Goal: Information Seeking & Learning: Learn about a topic

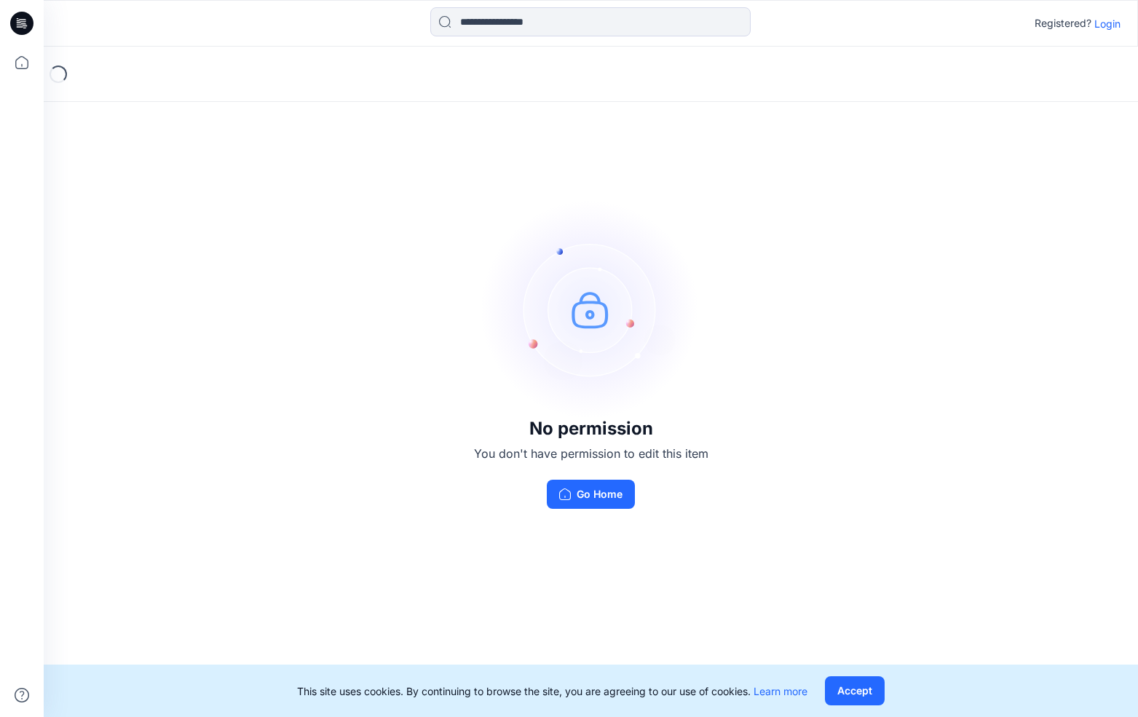
click at [1102, 33] on div "Registered? Login" at bounding box center [590, 23] width 1093 height 32
click at [1103, 27] on p "Login" at bounding box center [1107, 23] width 26 height 15
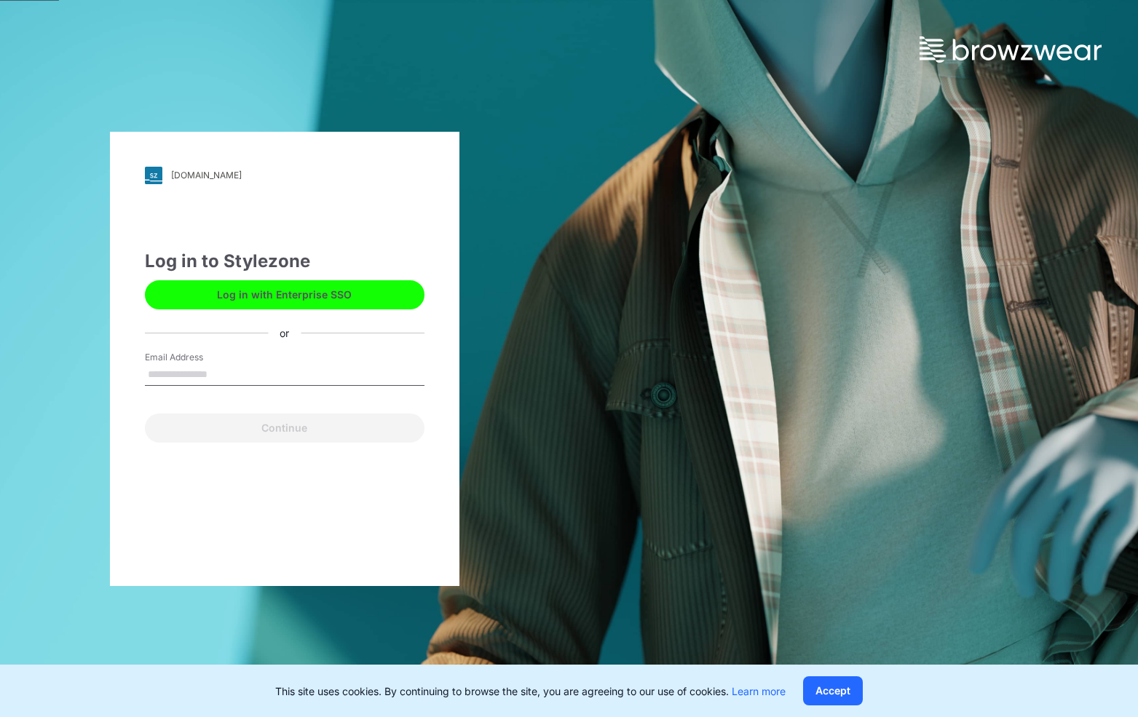
click at [183, 376] on input "Email Address" at bounding box center [284, 375] width 279 height 22
click at [283, 376] on input "Email Address" at bounding box center [284, 375] width 279 height 22
paste input "**********"
type input "**********"
click at [151, 467] on div "**********" at bounding box center [284, 359] width 349 height 454
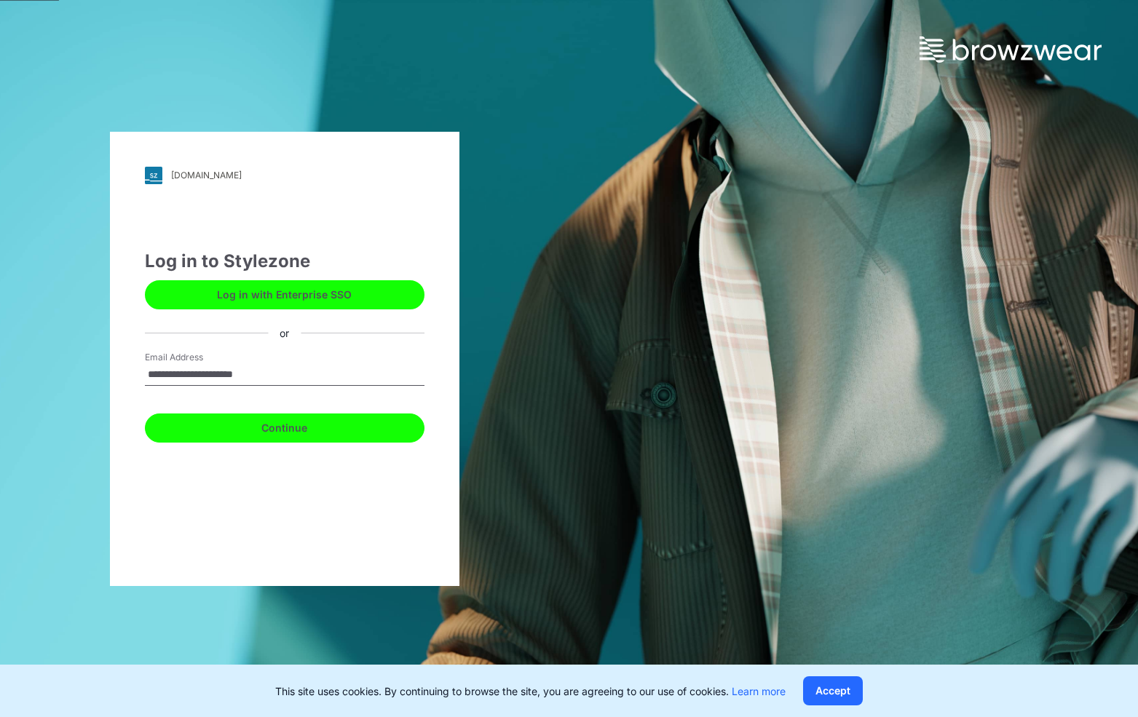
click at [189, 420] on button "Continue" at bounding box center [284, 427] width 279 height 29
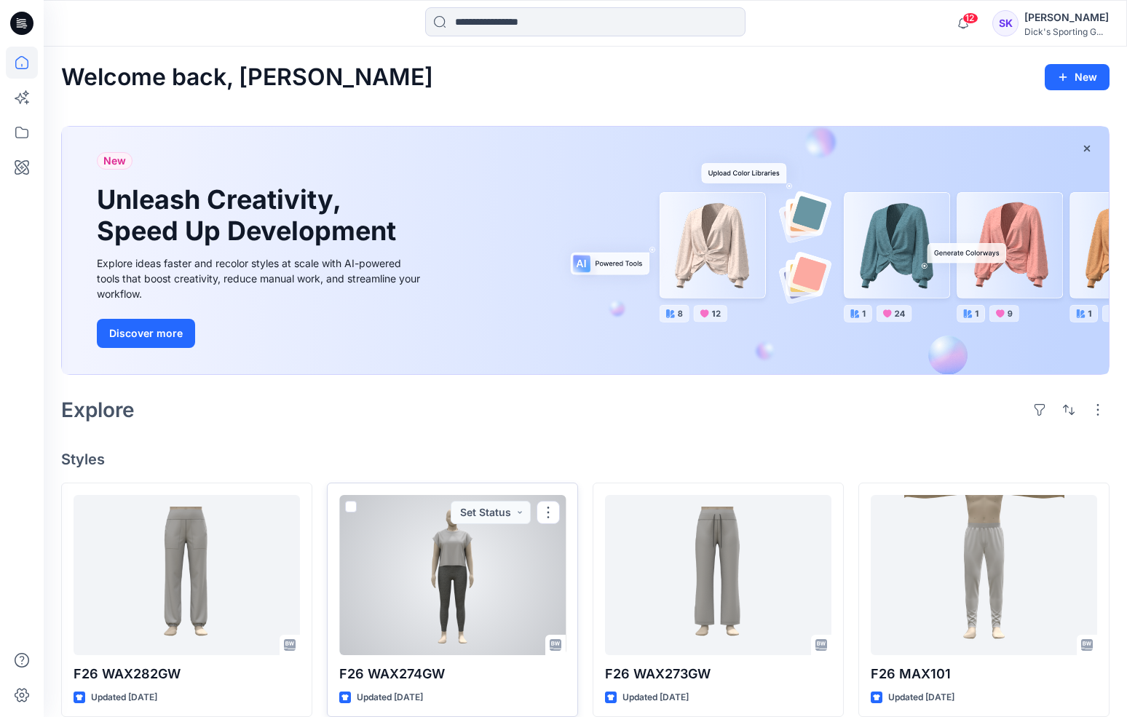
click at [514, 587] on div at bounding box center [452, 575] width 226 height 160
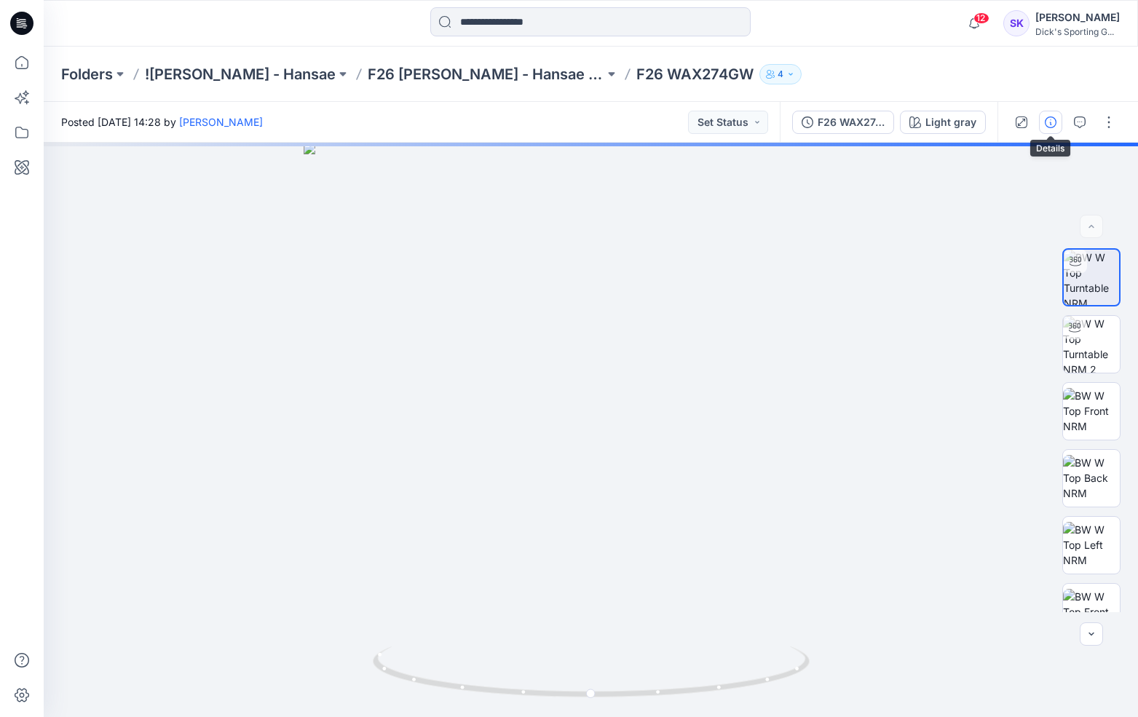
click at [1044, 116] on icon "button" at bounding box center [1050, 122] width 12 height 12
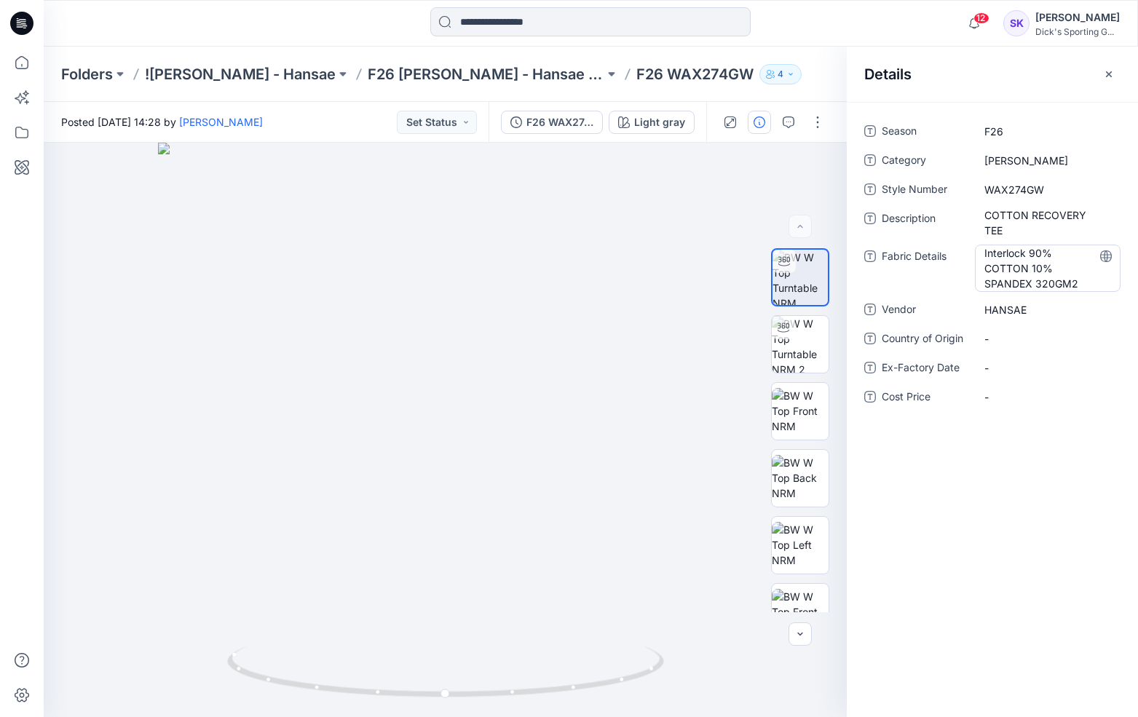
click at [1039, 277] on Details "Interlock 90% COTTON 10% SPANDEX 320GM2" at bounding box center [1047, 268] width 127 height 46
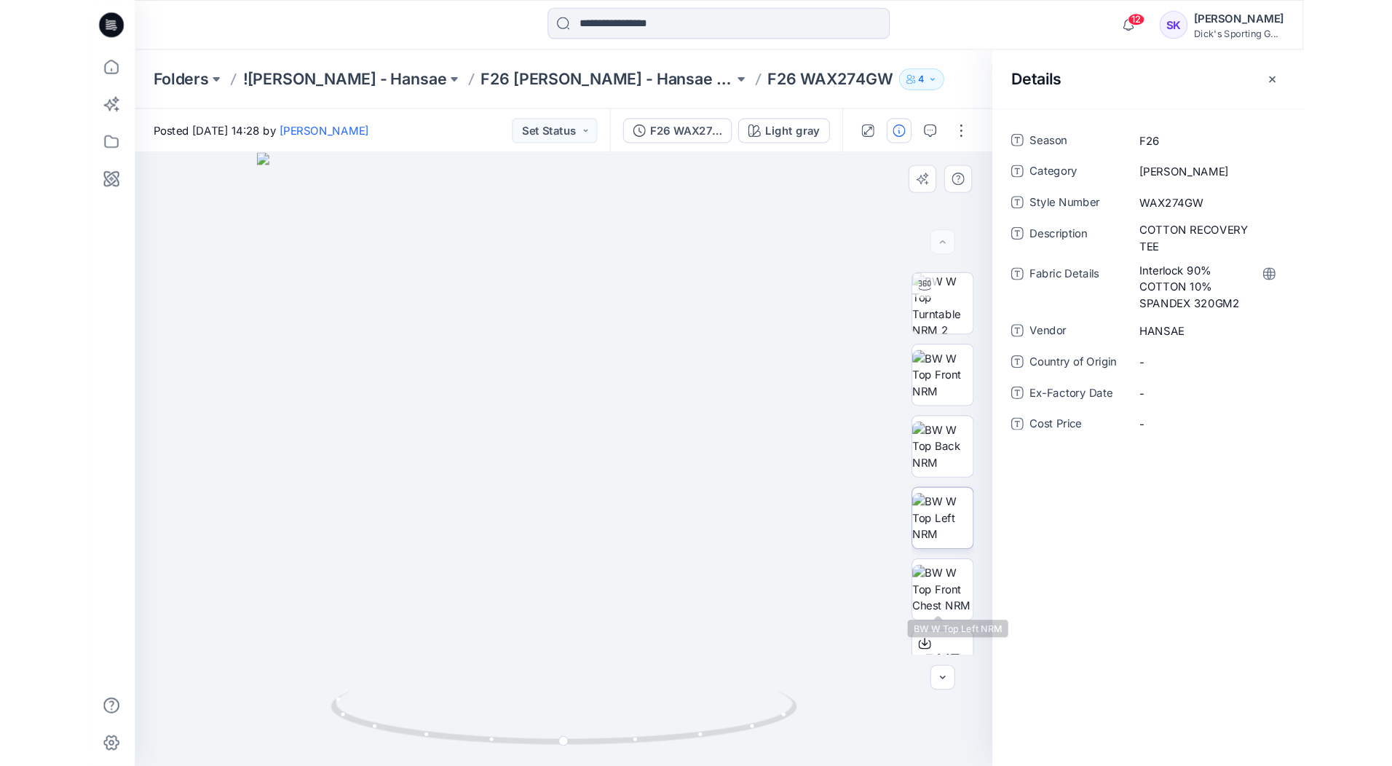
scroll to position [96, 0]
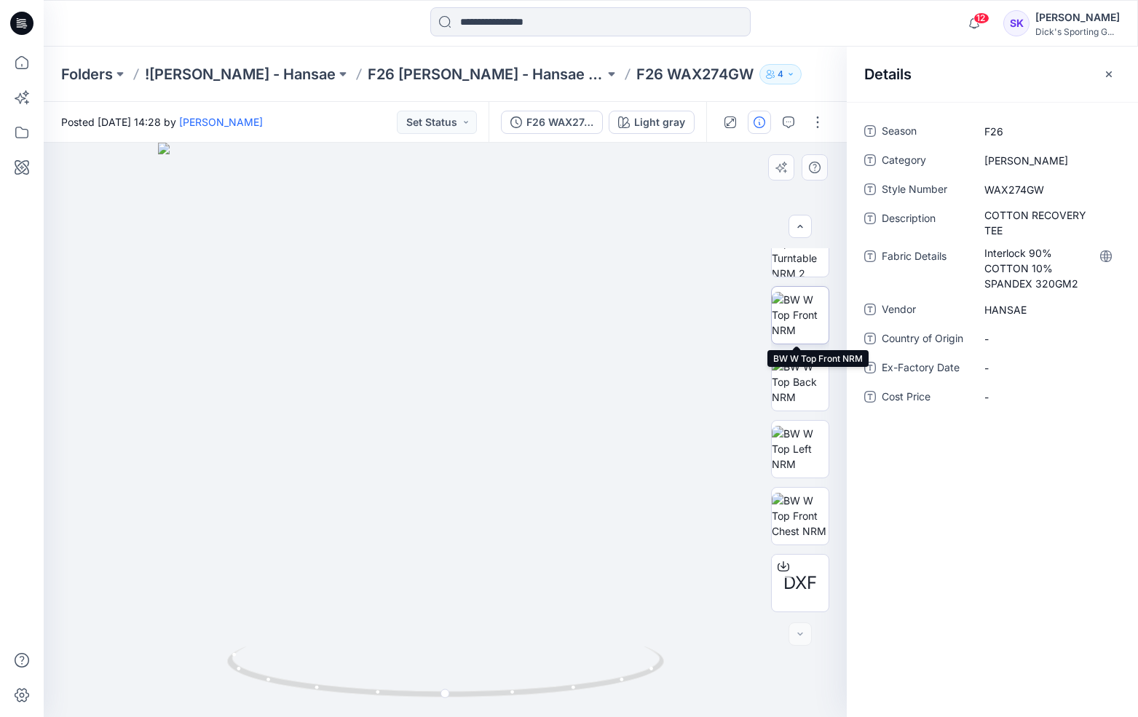
click at [789, 304] on img at bounding box center [800, 315] width 57 height 46
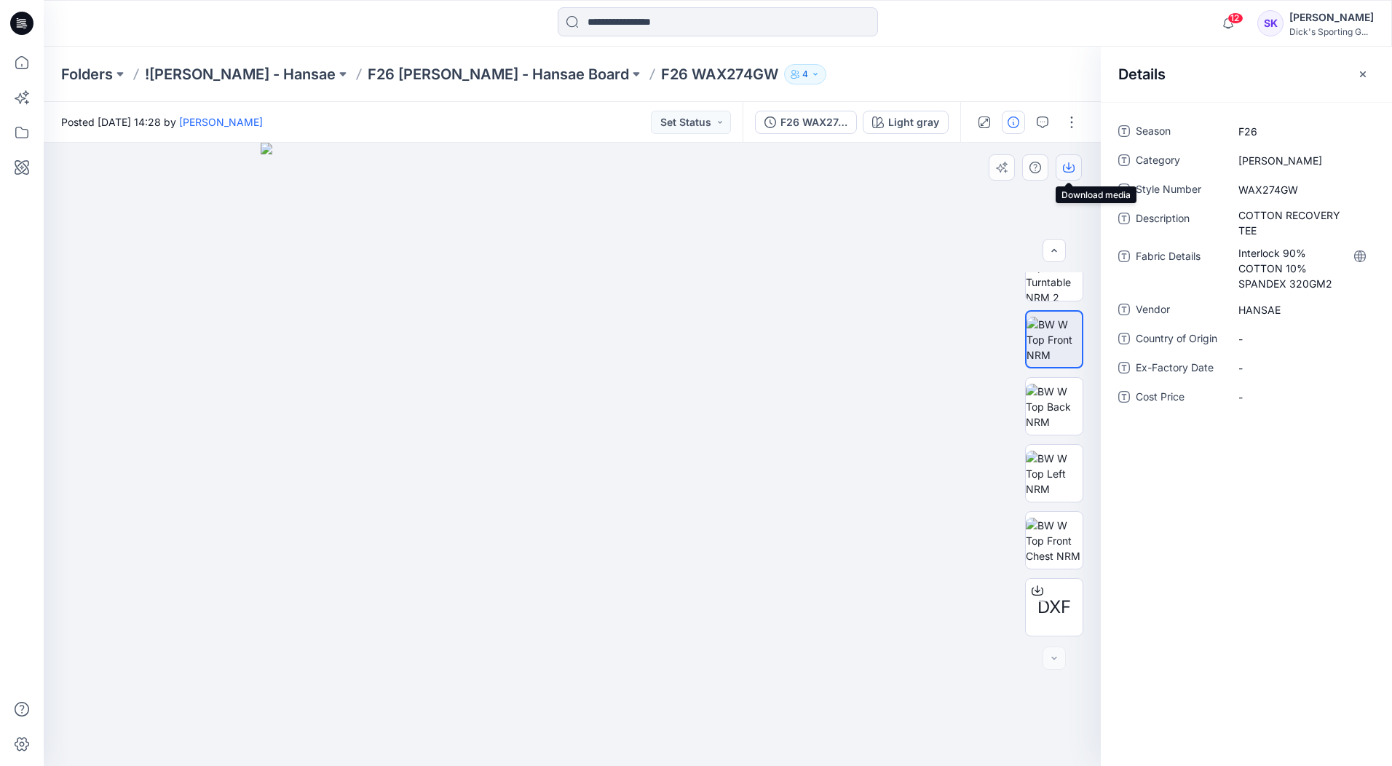
click at [1070, 171] on icon "button" at bounding box center [1069, 168] width 12 height 12
click at [379, 79] on p "F26 [PERSON_NAME] - Hansae Board" at bounding box center [498, 74] width 261 height 20
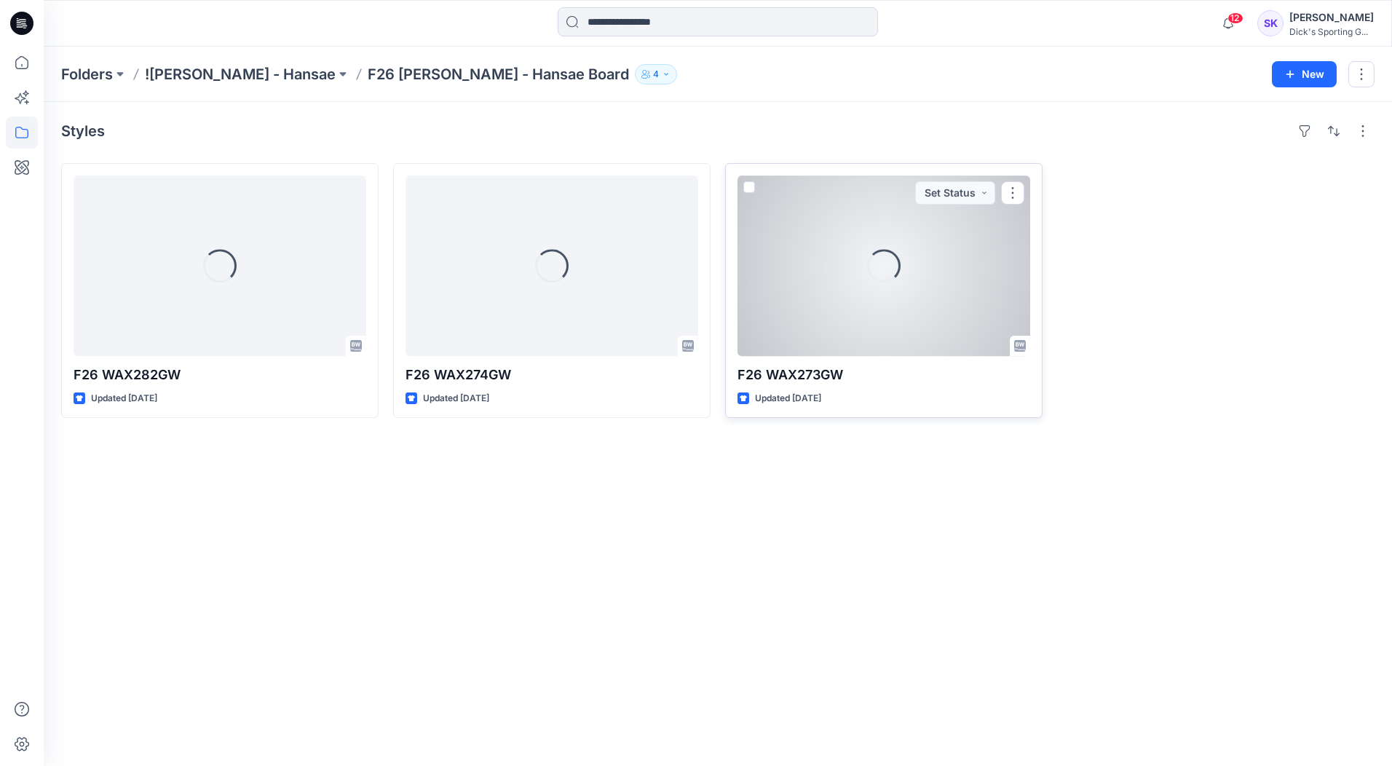
click at [829, 263] on div "Loading..." at bounding box center [883, 265] width 293 height 181
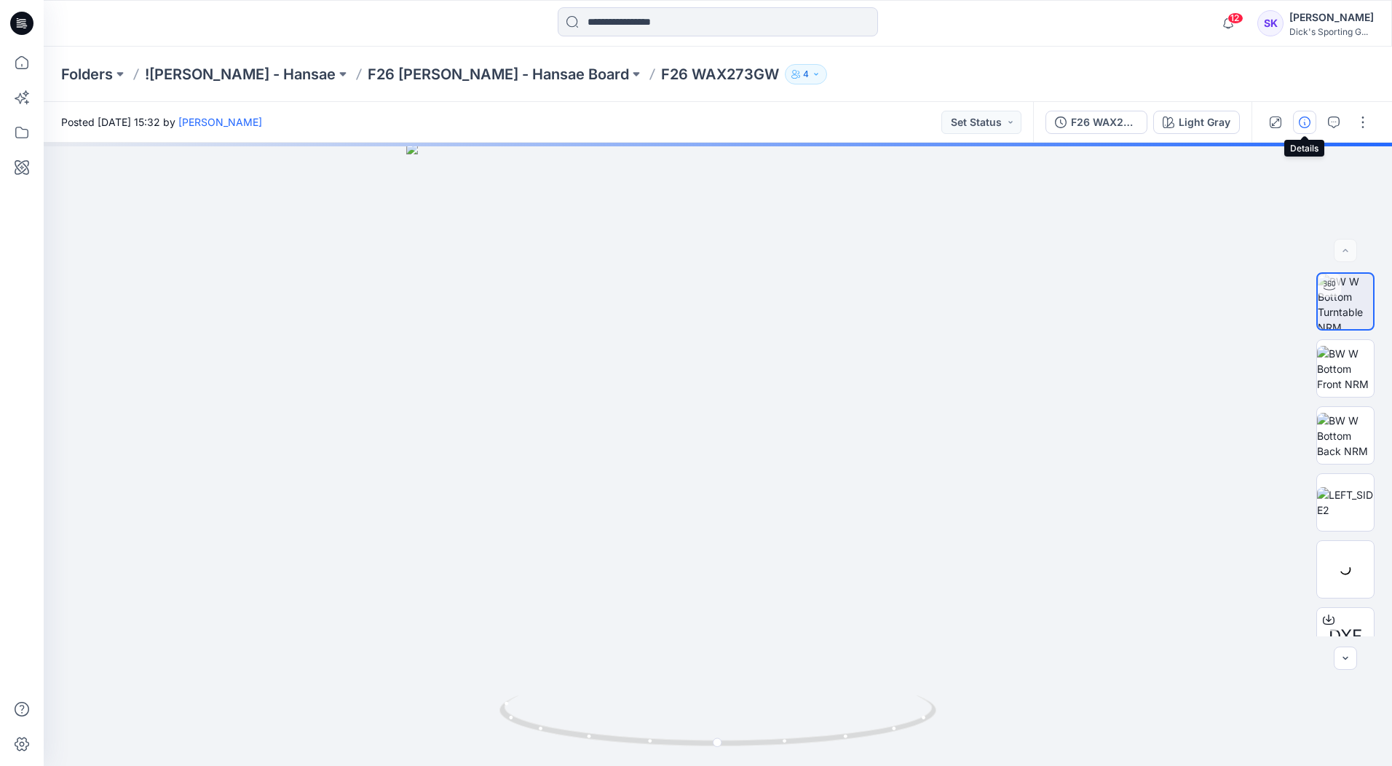
click at [1137, 120] on icon "button" at bounding box center [1304, 122] width 12 height 12
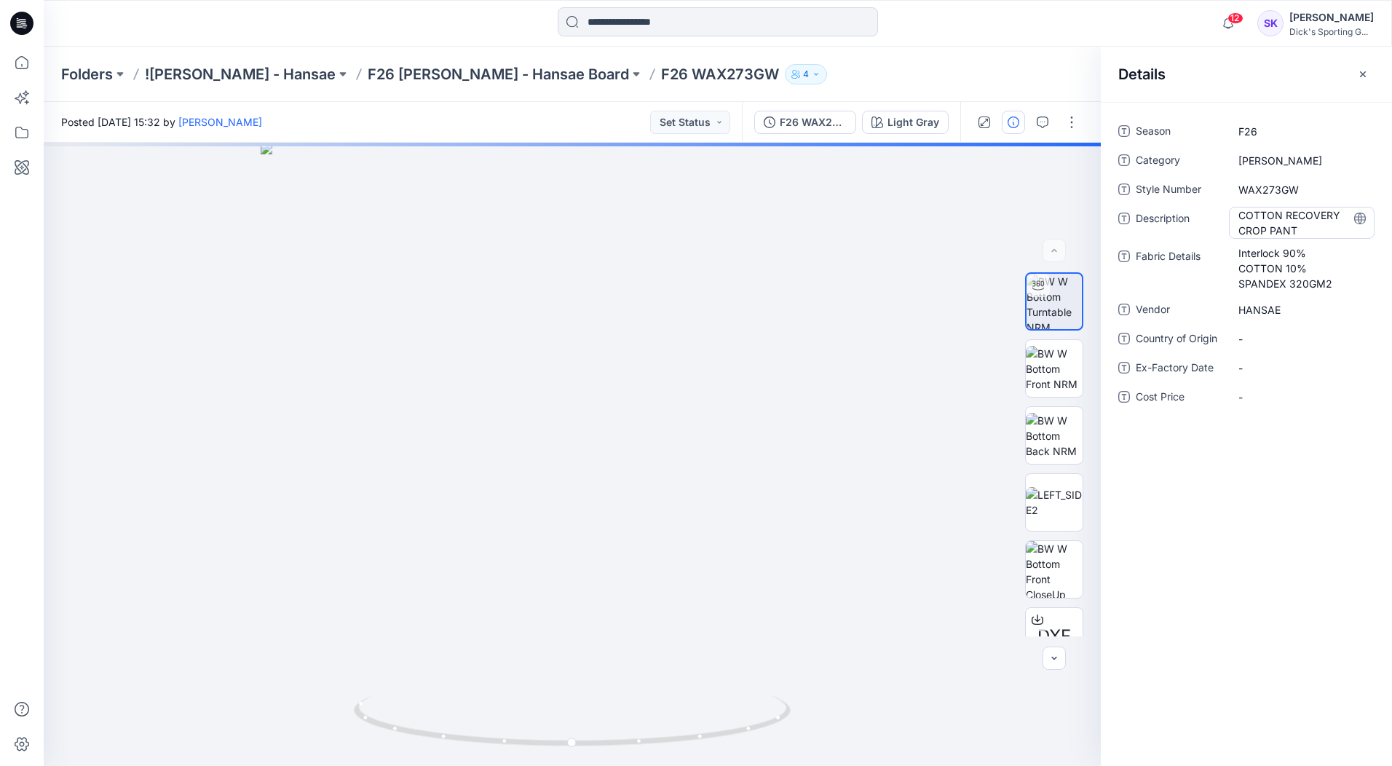
click at [1137, 221] on span "COTTON RECOVERY CROP PANT" at bounding box center [1301, 222] width 127 height 31
drag, startPoint x: 1311, startPoint y: 230, endPoint x: 1193, endPoint y: 197, distance: 122.6
click at [1137, 197] on div "**********" at bounding box center [1246, 271] width 256 height 305
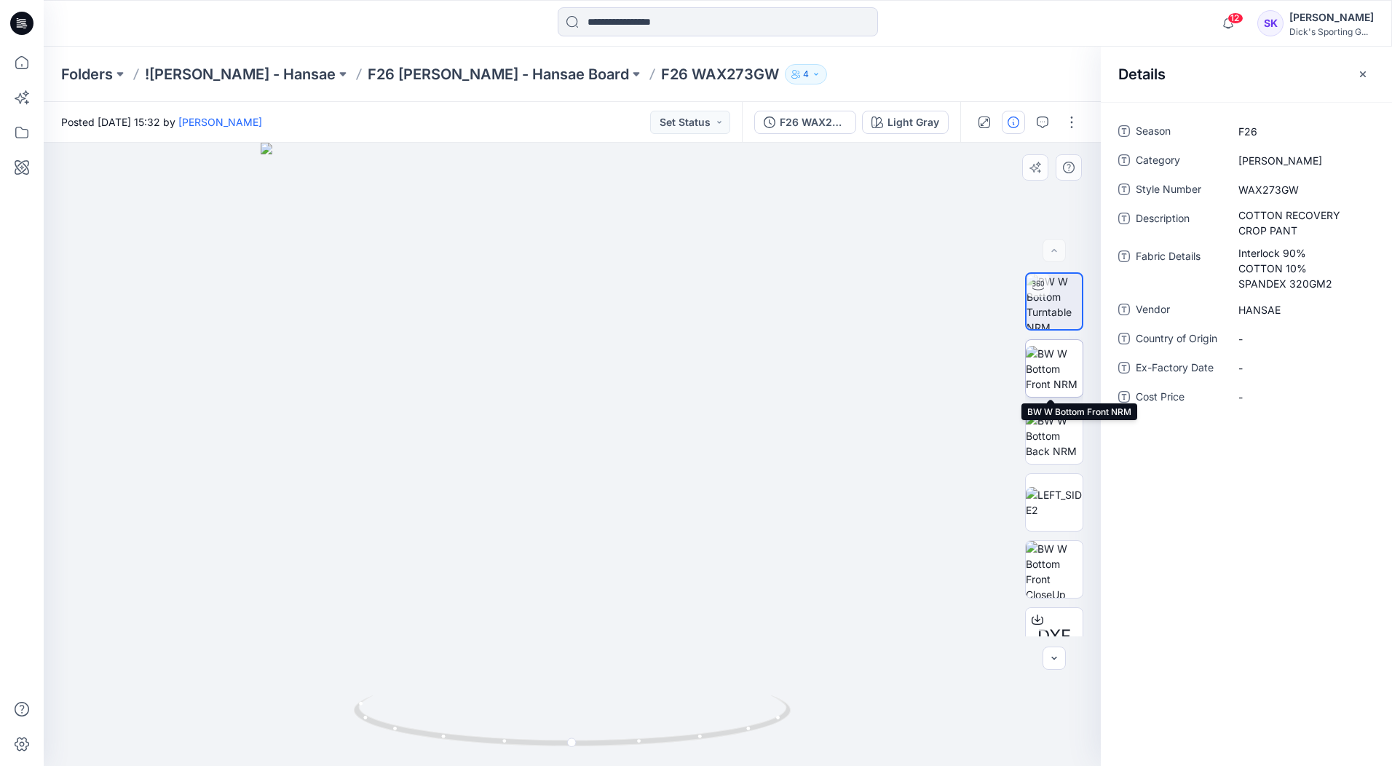
click at [1042, 348] on img at bounding box center [1054, 369] width 57 height 46
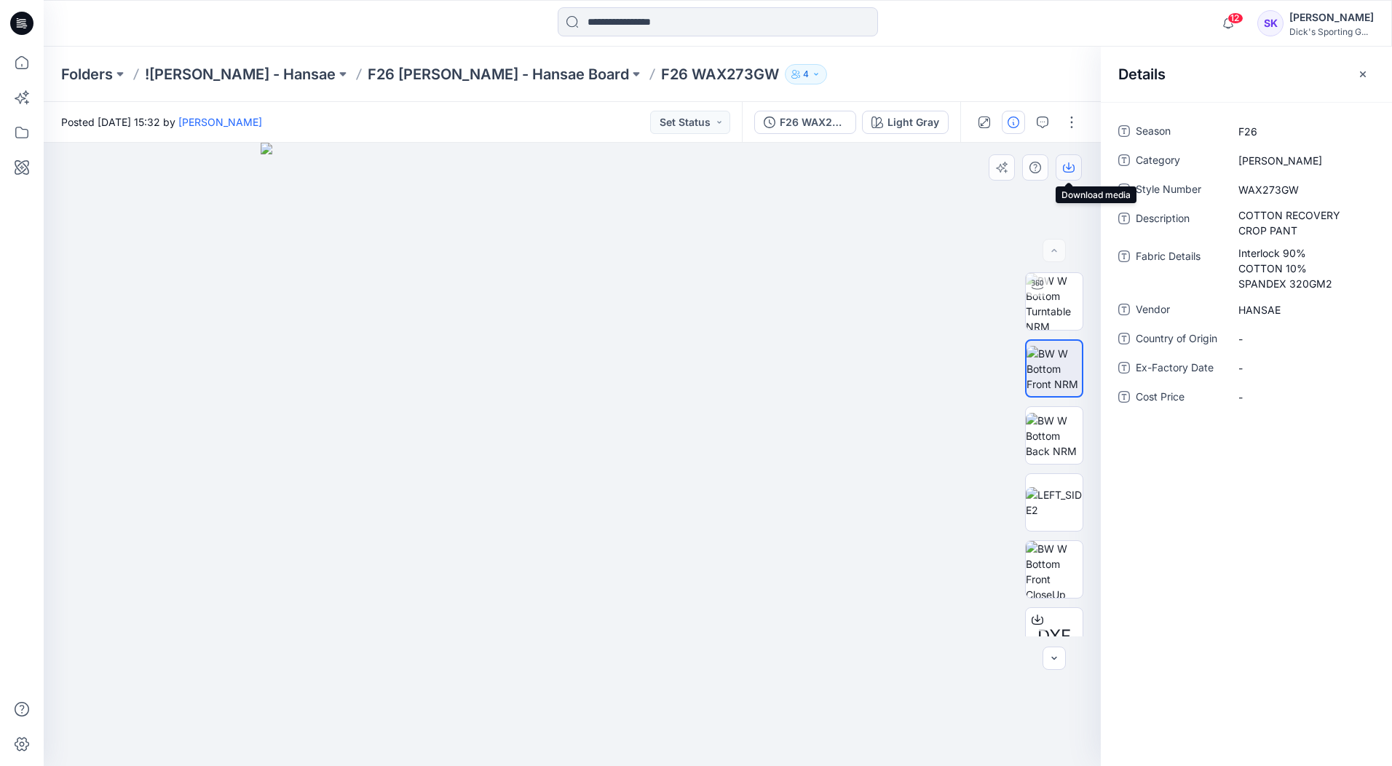
click at [1071, 167] on icon "button" at bounding box center [1069, 168] width 12 height 12
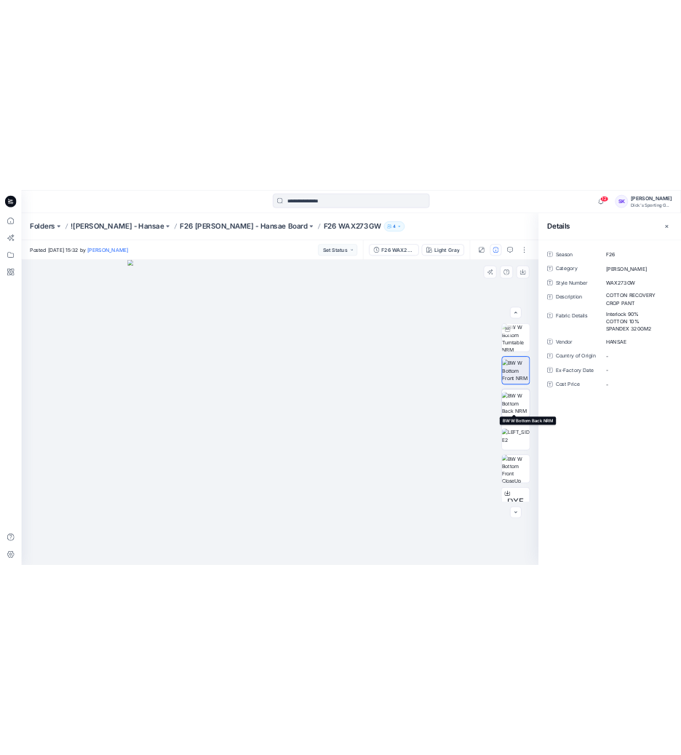
scroll to position [29, 0]
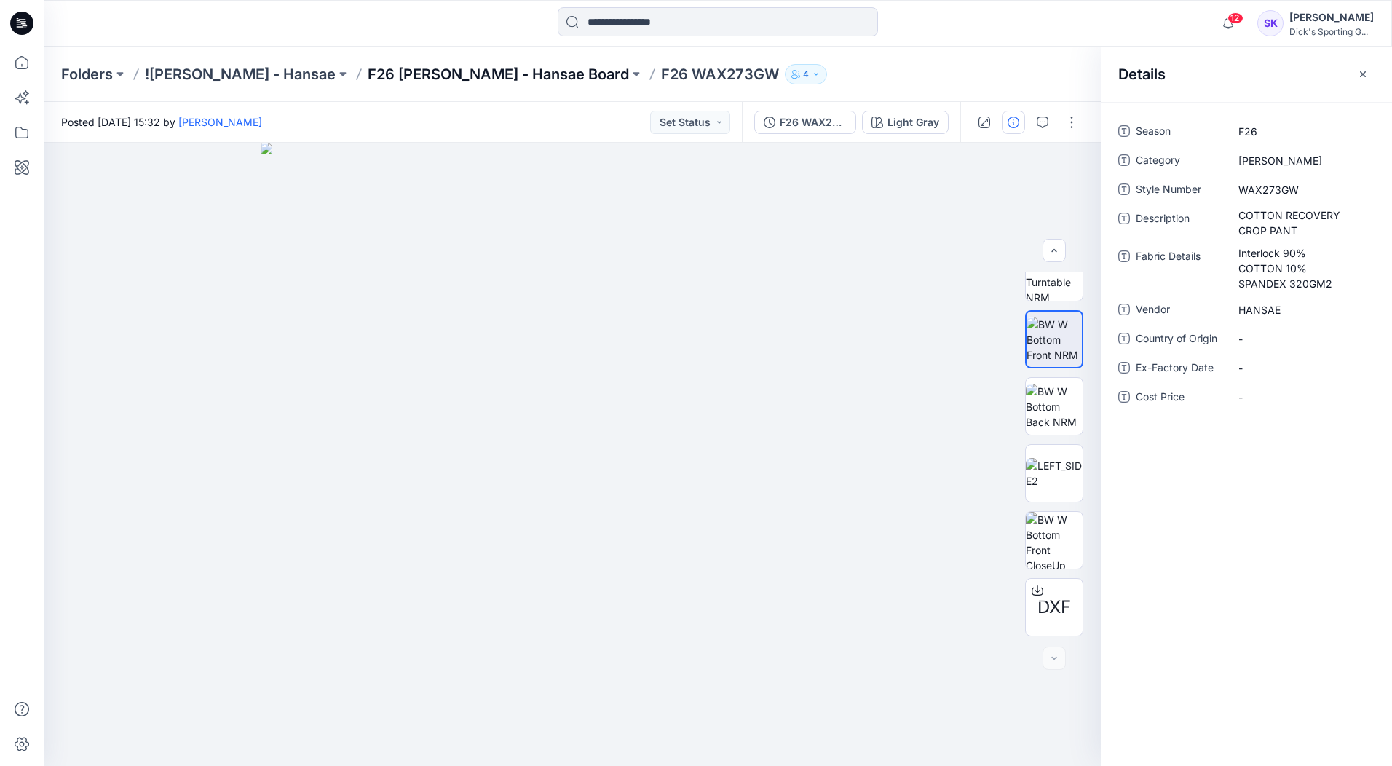
click at [368, 71] on p "F26 [PERSON_NAME] - Hansae Board" at bounding box center [498, 74] width 261 height 20
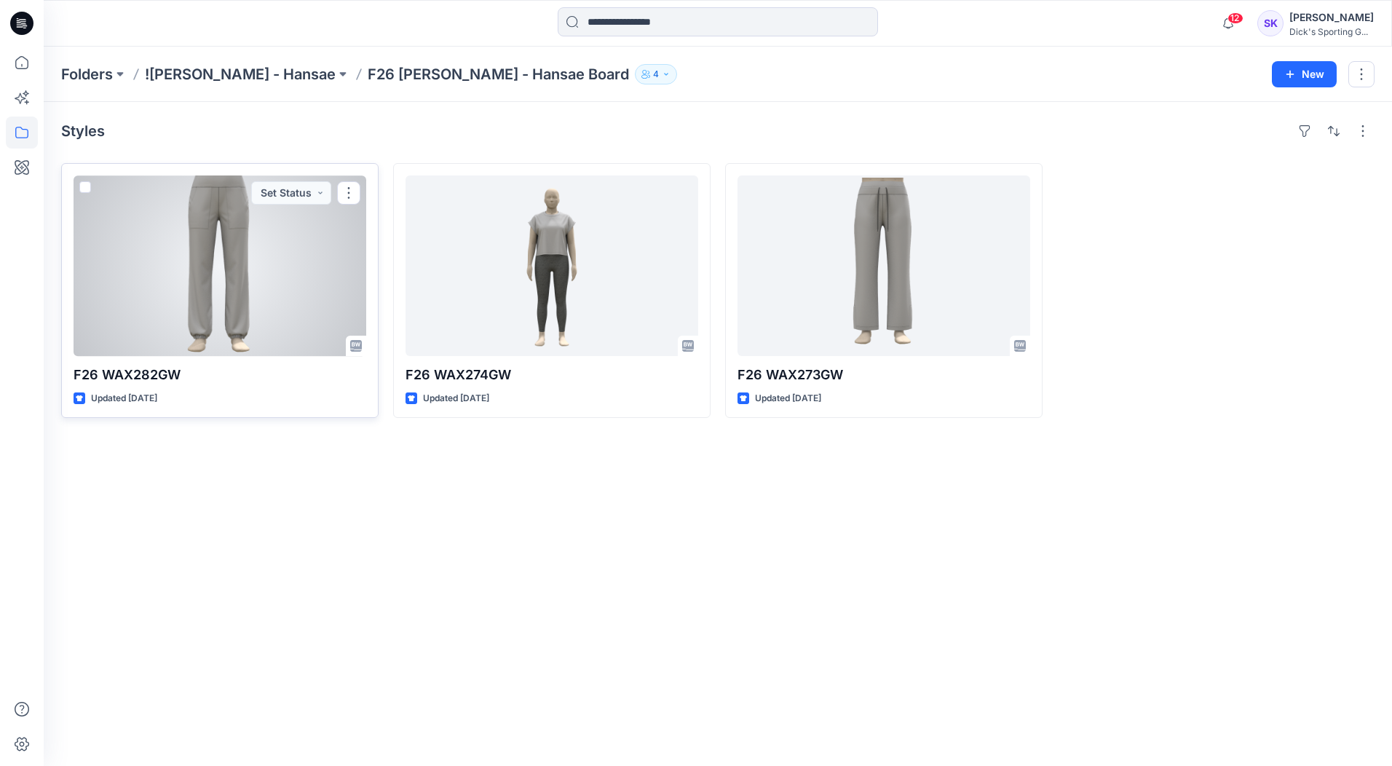
click at [196, 238] on div at bounding box center [220, 265] width 293 height 181
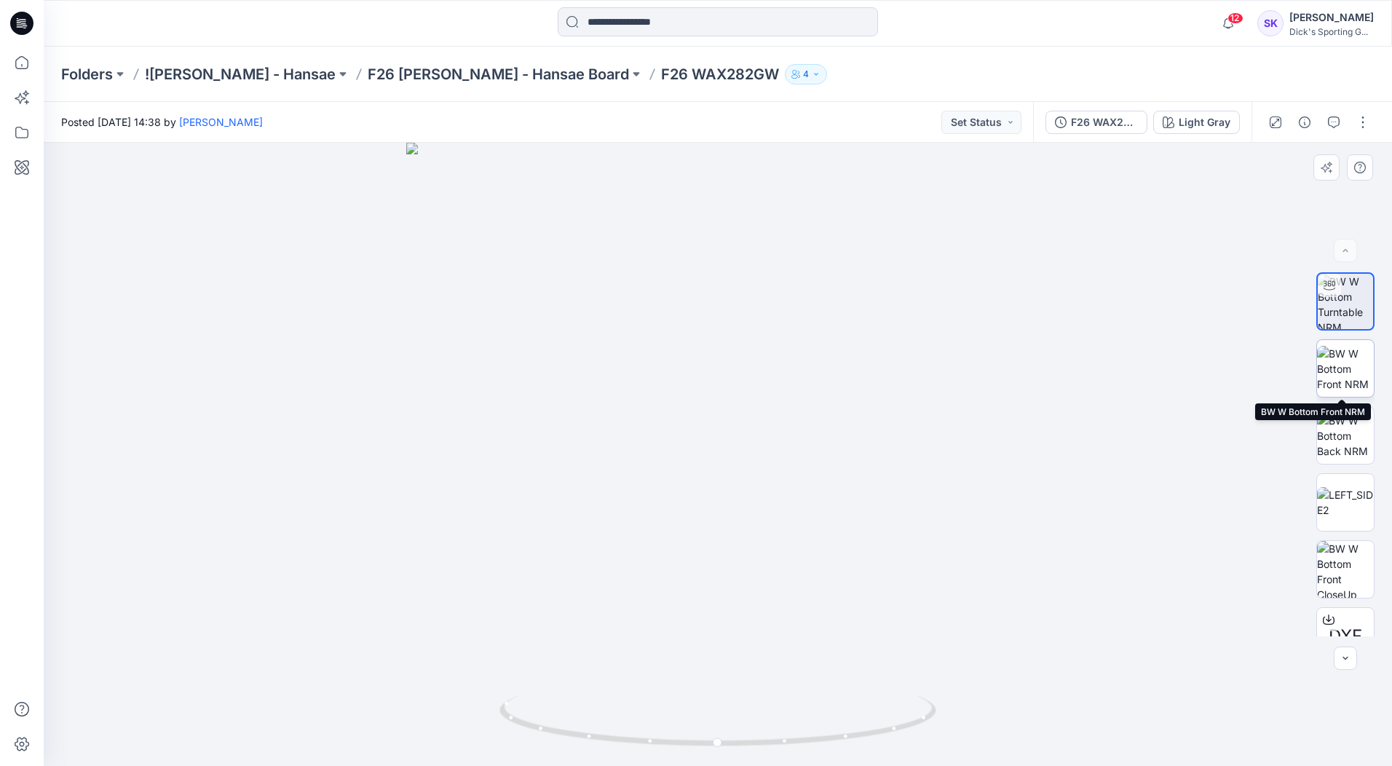
click at [1137, 362] on img at bounding box center [1345, 369] width 57 height 46
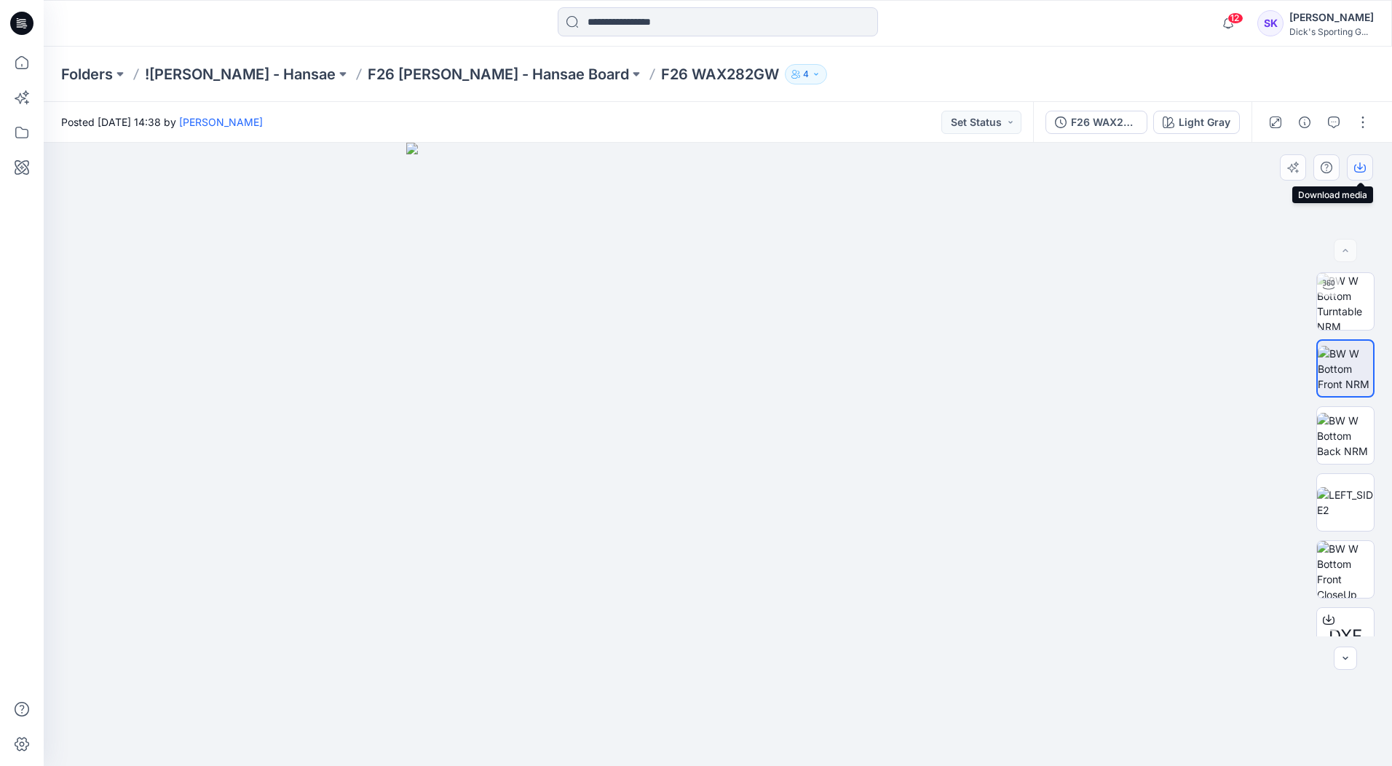
click at [1137, 169] on icon "button" at bounding box center [1360, 168] width 12 height 12
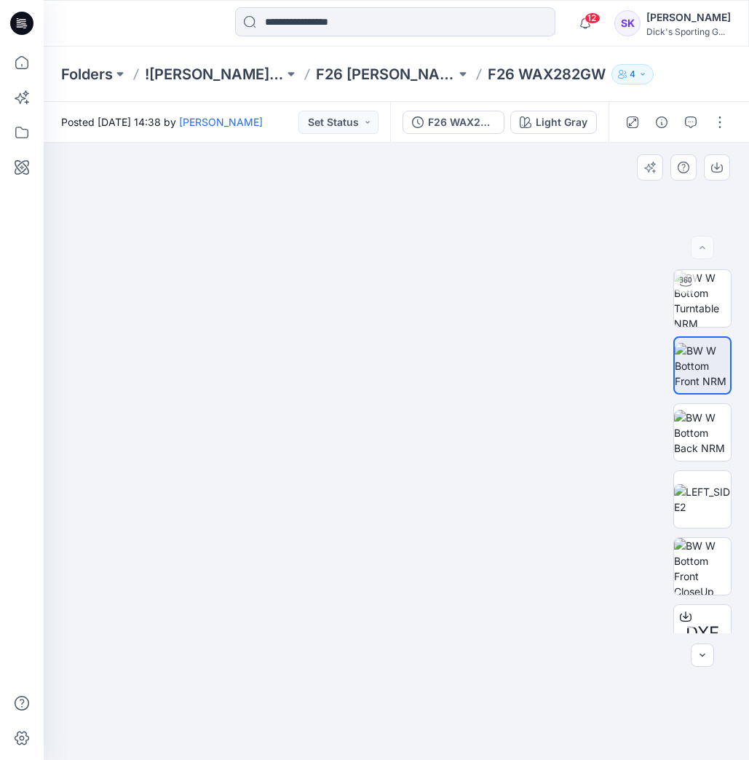
click at [536, 339] on img at bounding box center [397, 423] width 728 height 673
